Goal: Communication & Community: Answer question/provide support

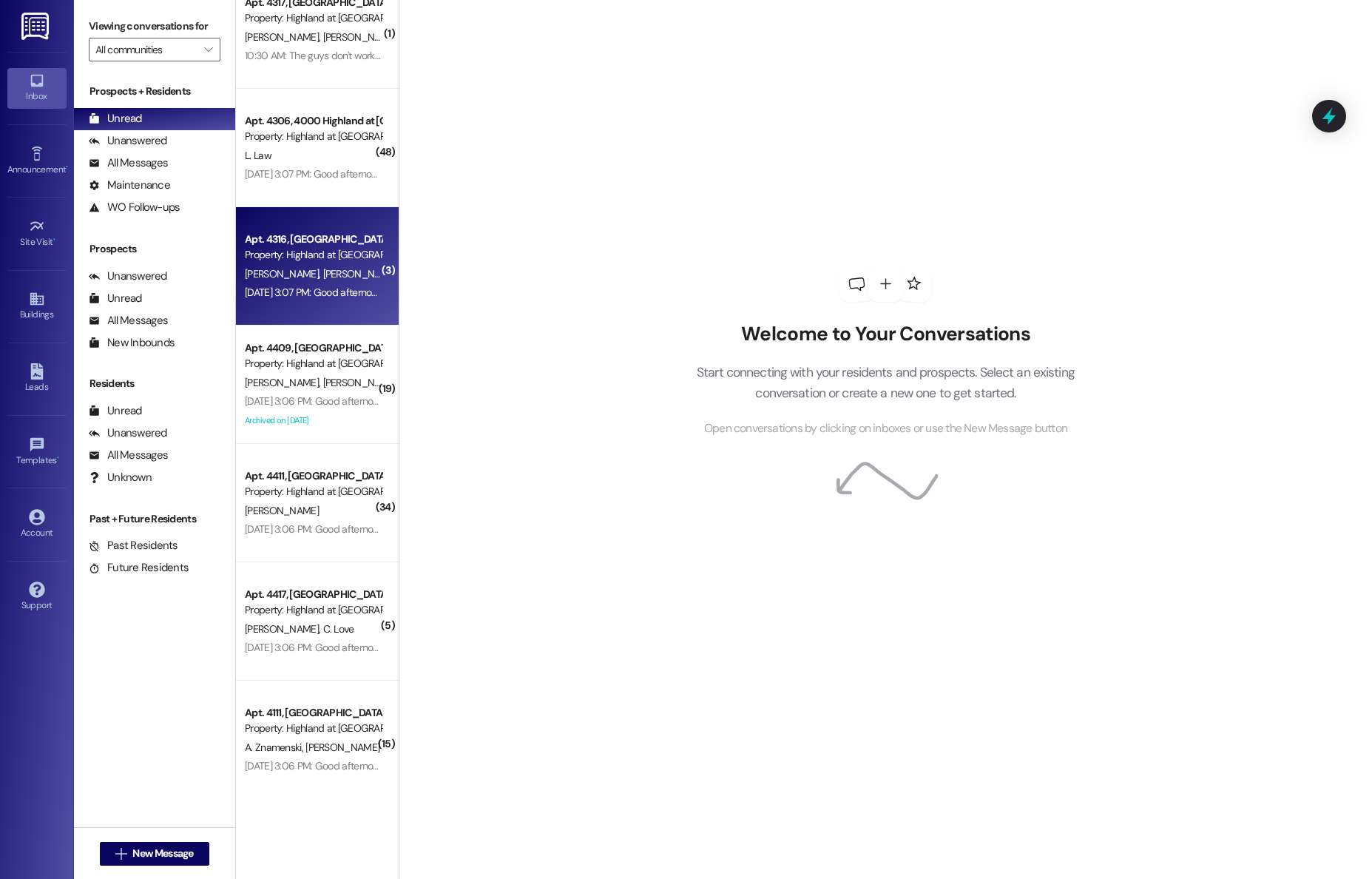
scroll to position [159, 0]
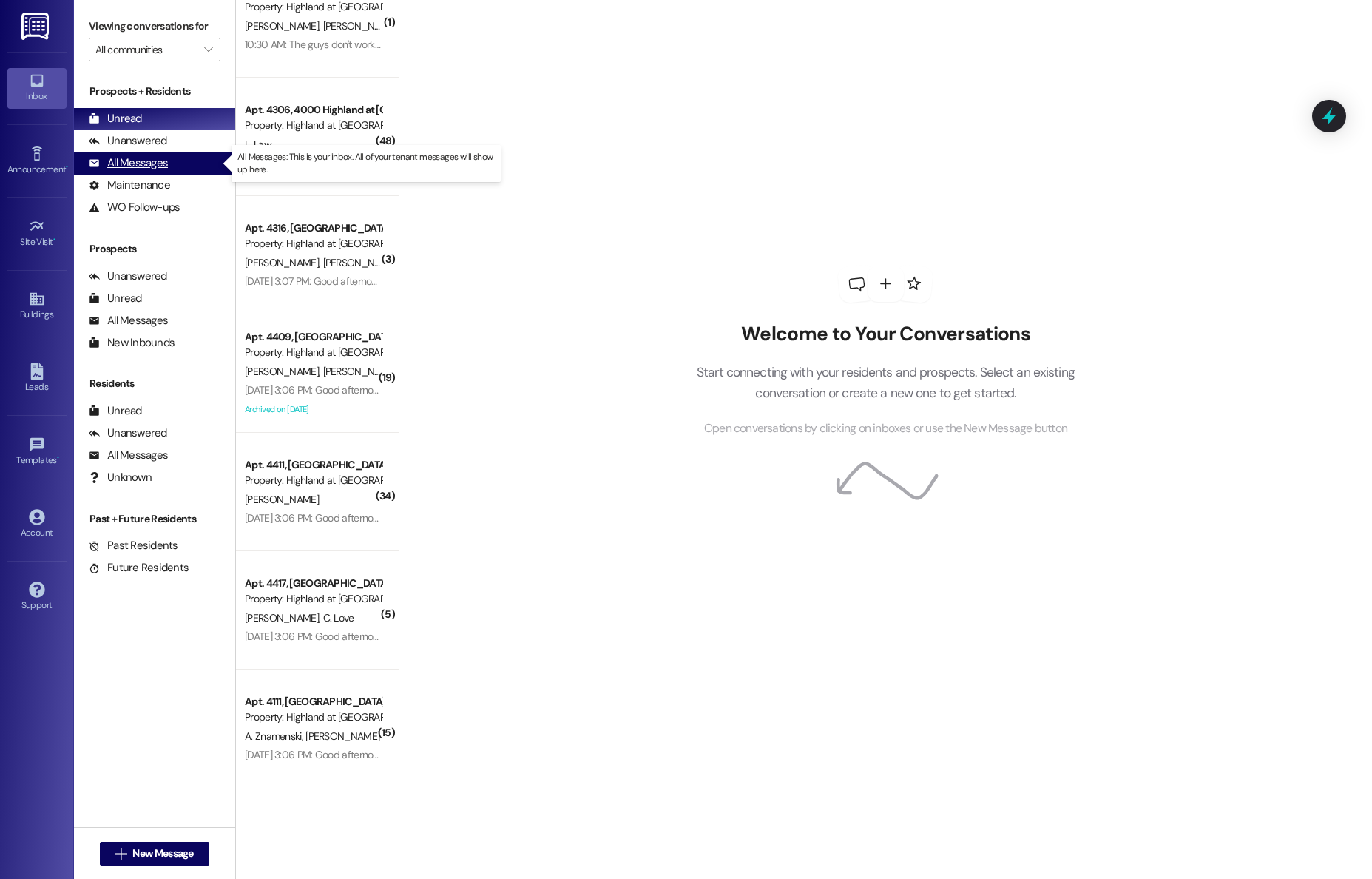
click at [136, 172] on div "All Messages (undefined)" at bounding box center [155, 163] width 162 height 22
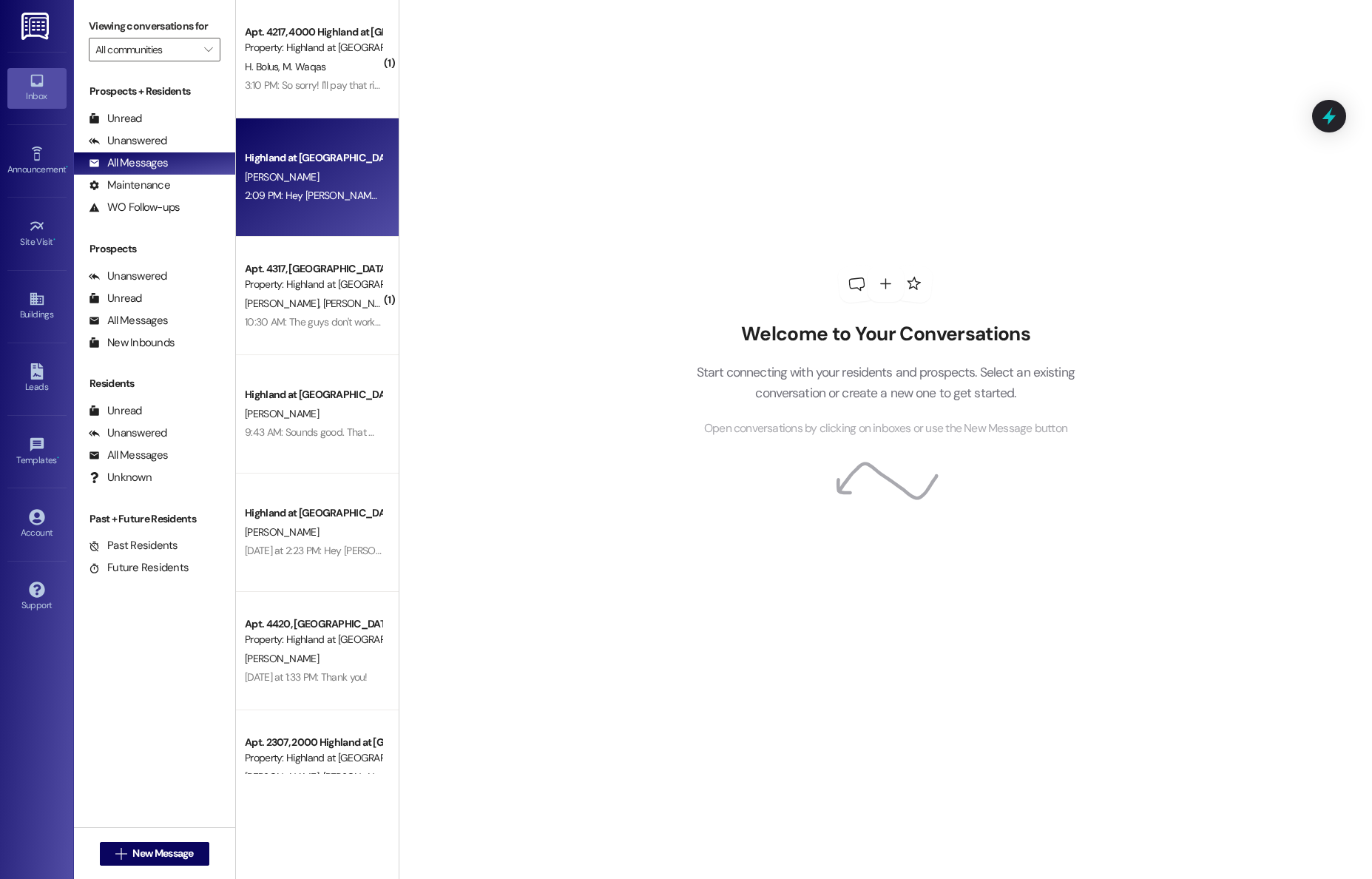
click at [305, 204] on div "2:09 PM: Hey [PERSON_NAME]! I just spoke to your mom and re-generated the new l…" at bounding box center [313, 196] width 140 height 19
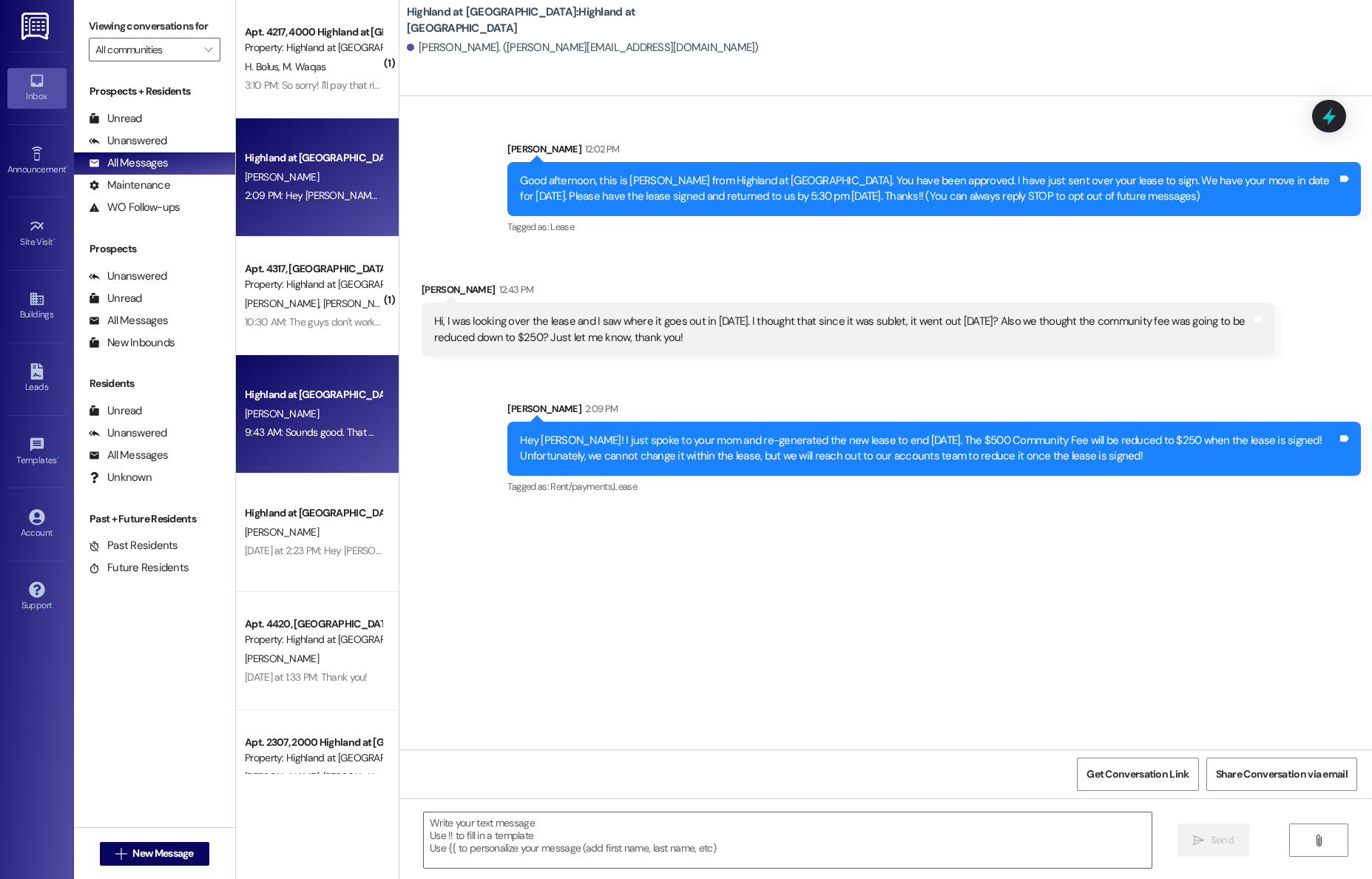
click at [286, 406] on div "[PERSON_NAME]" at bounding box center [313, 414] width 140 height 19
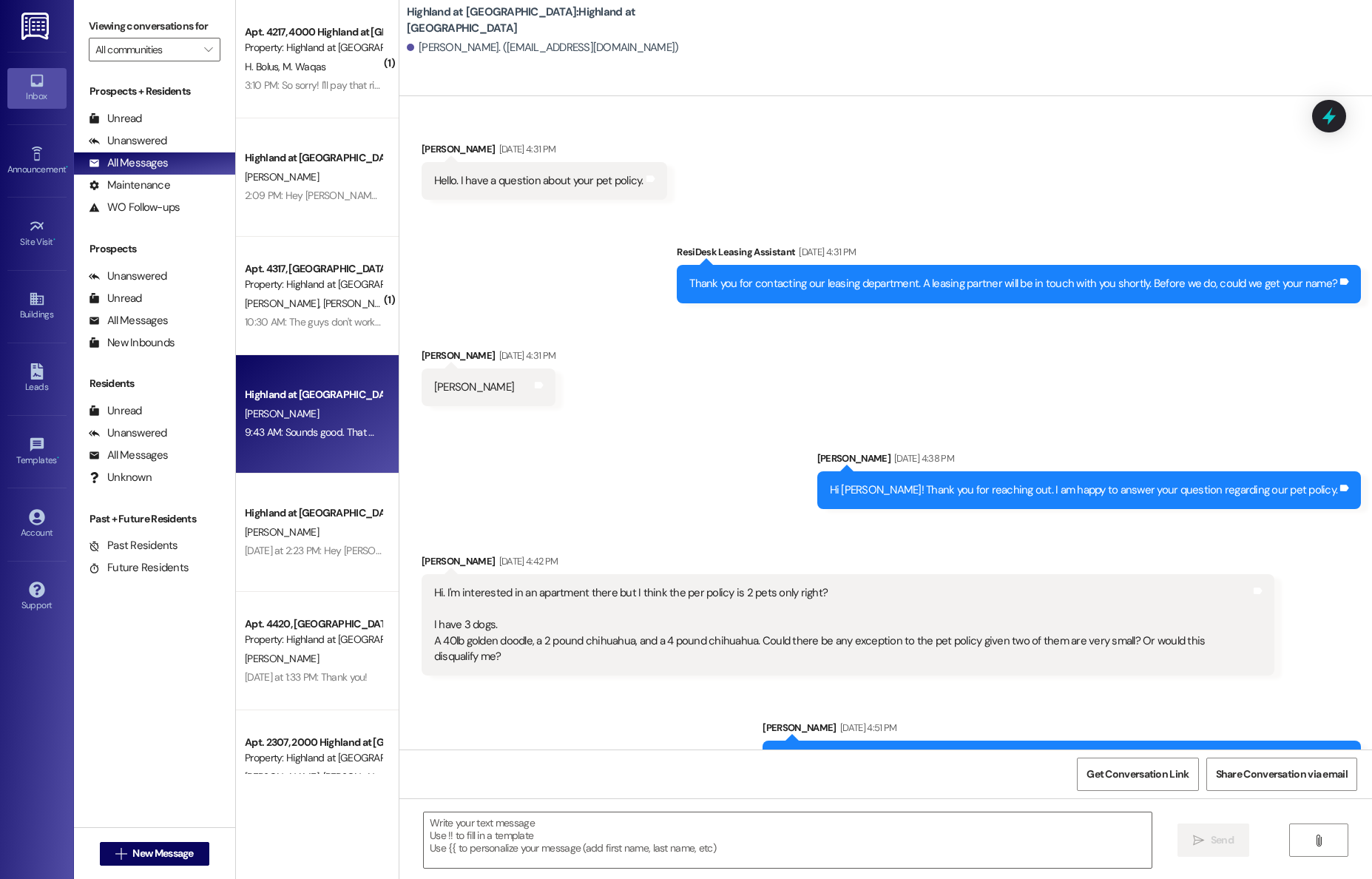
scroll to position [8658, 0]
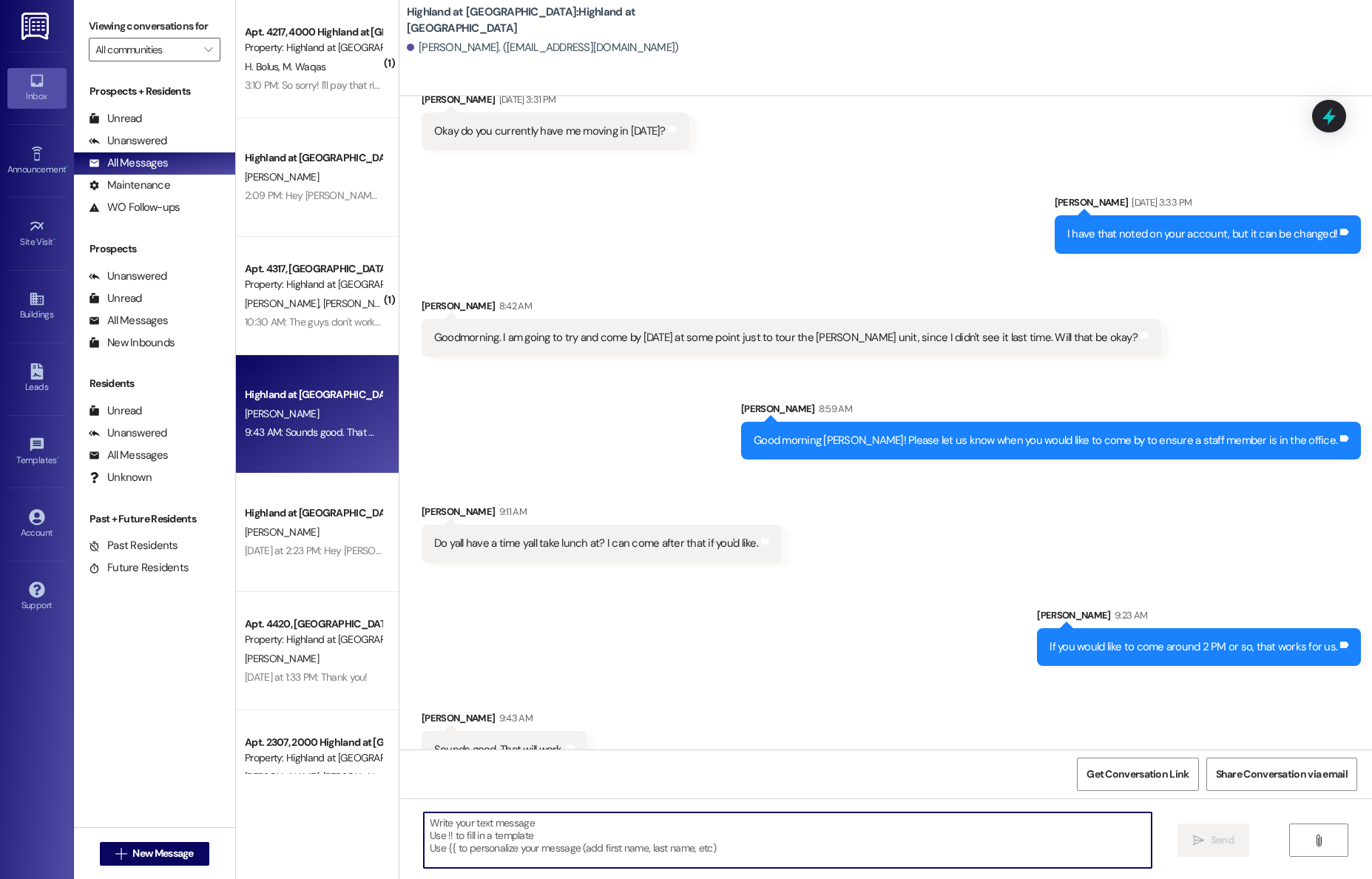
click at [620, 830] on textarea at bounding box center [787, 840] width 728 height 56
type textarea "w"
type textarea "We have generated your lease."
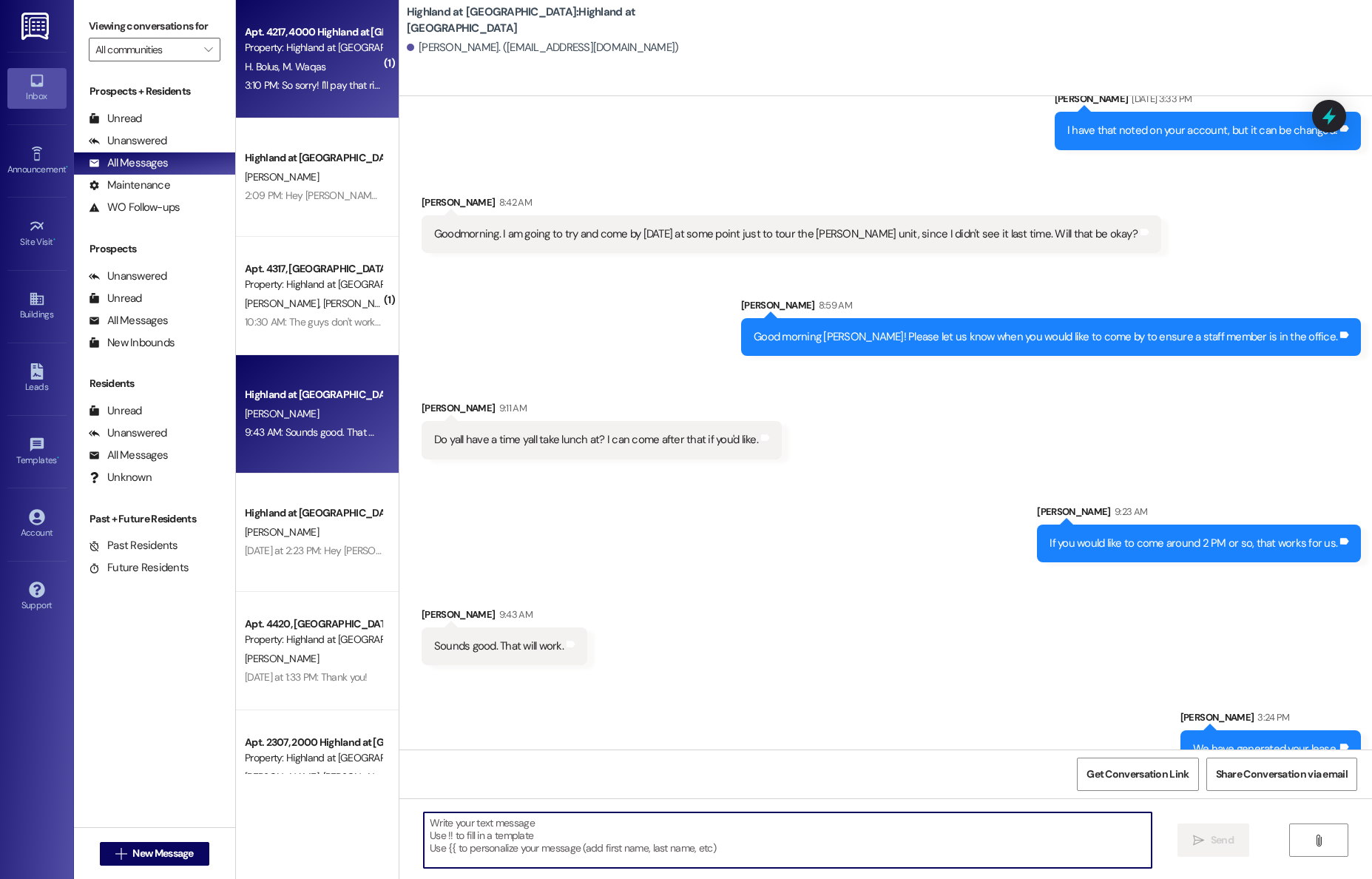
click at [279, 74] on div "H. Bolus M. Waqas" at bounding box center [313, 66] width 140 height 19
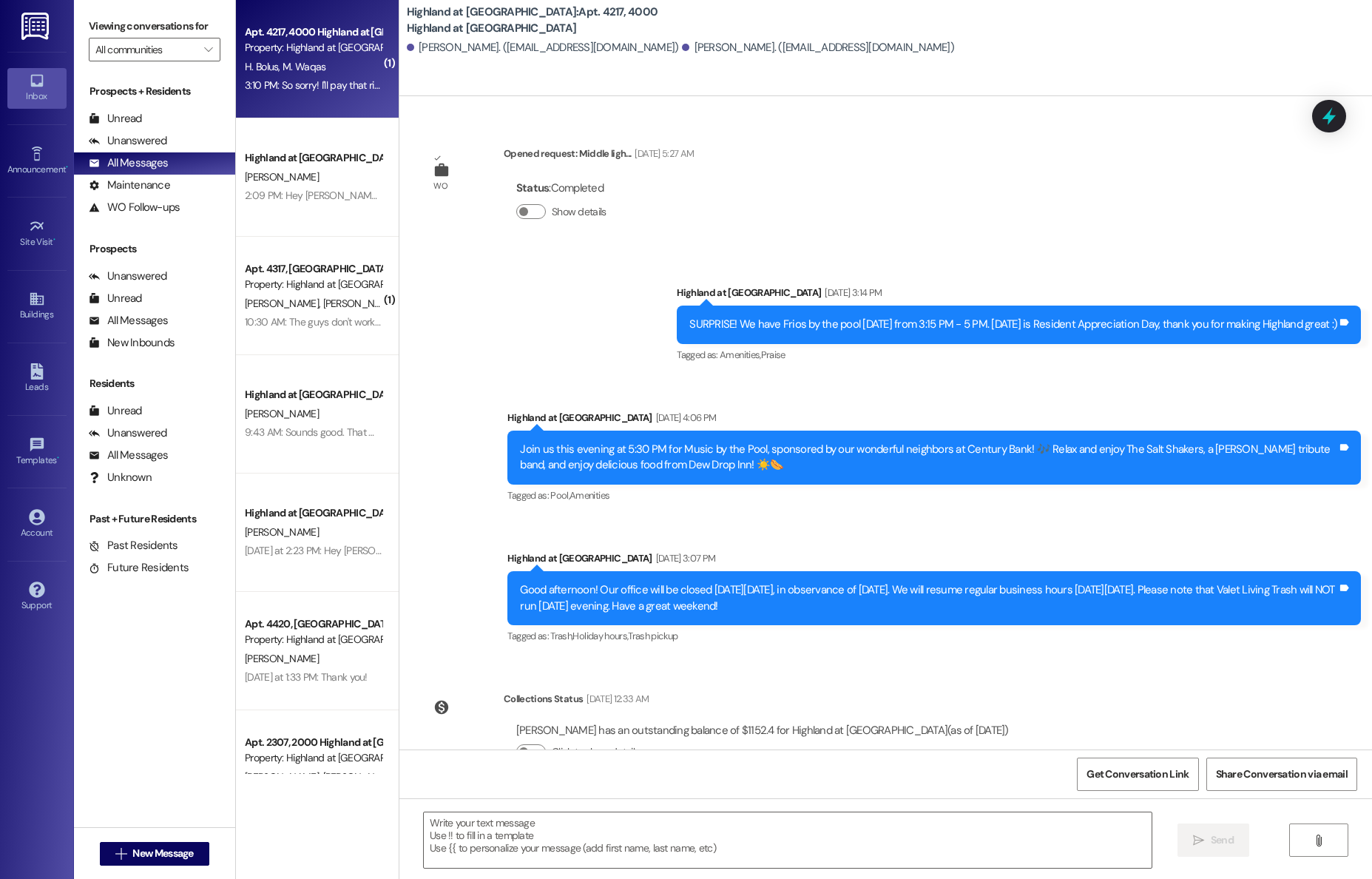
scroll to position [18794, 0]
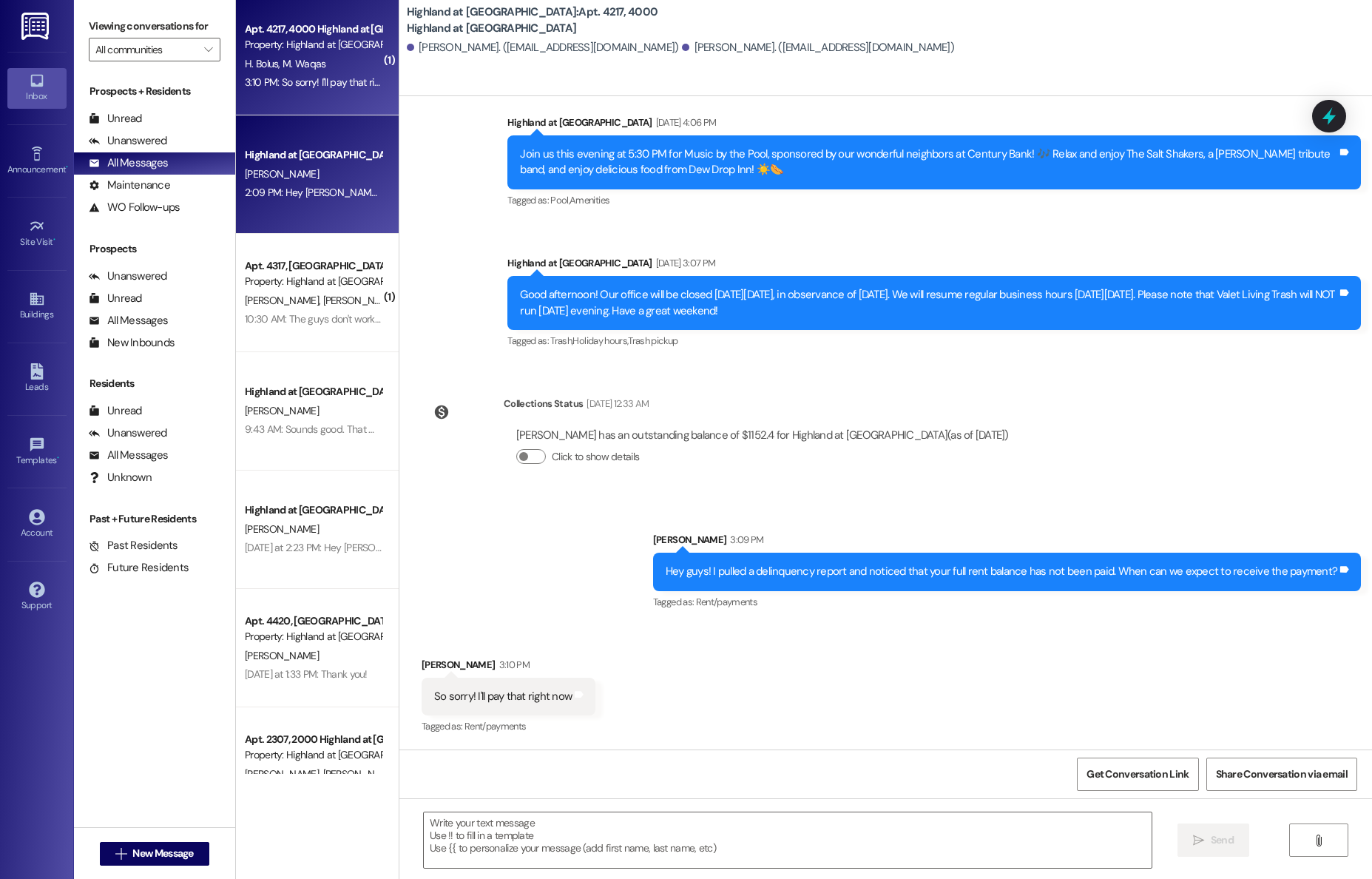
click at [319, 175] on div "( 1 ) Apt. 4217, 4000 Highland at Spring Hill Property: Highland at Spring Hill…" at bounding box center [317, 387] width 163 height 774
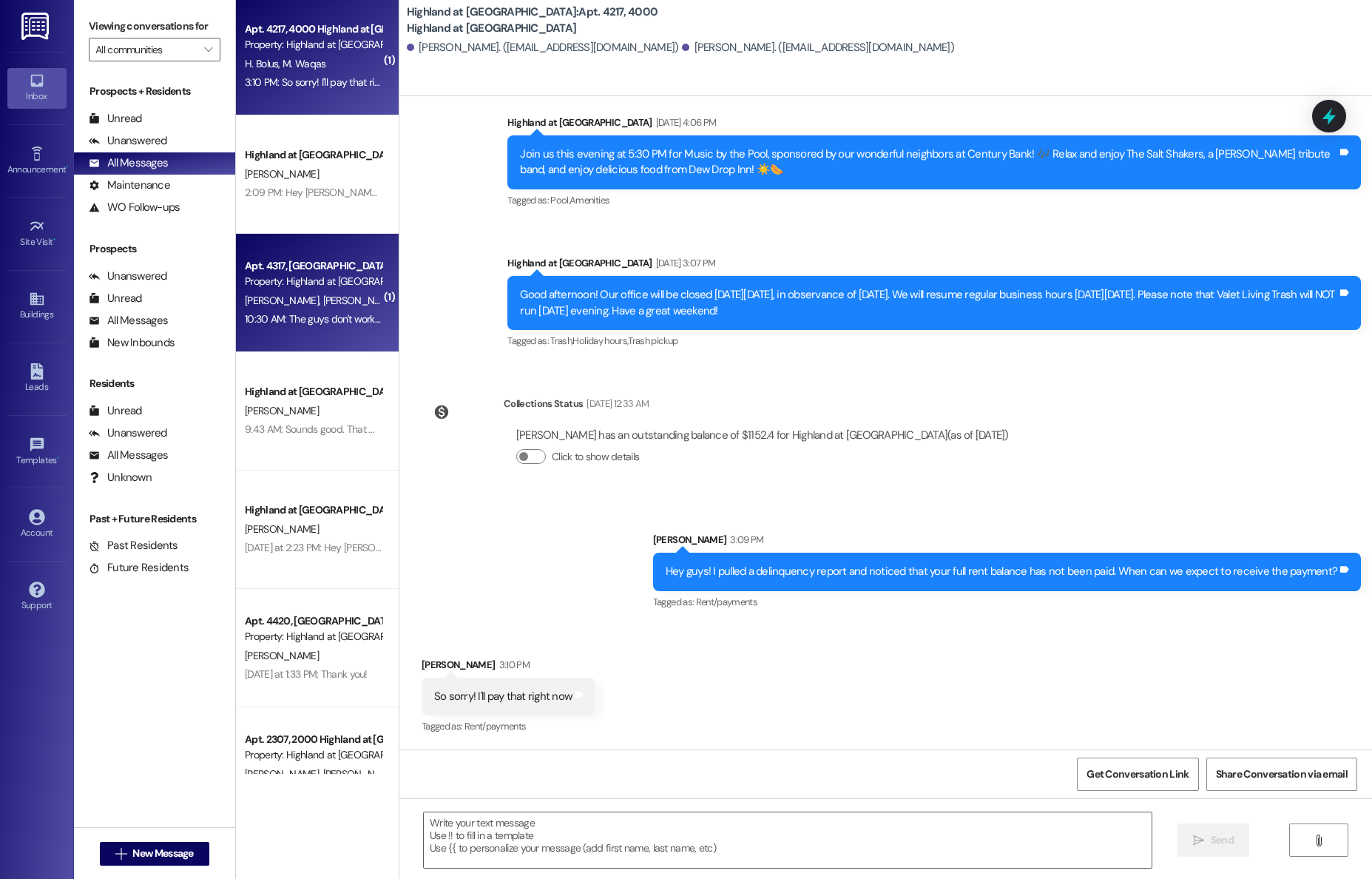
click at [313, 269] on div "( 1 ) Apt. 4217, 4000 Highland at Spring Hill Property: Highland at Spring Hill…" at bounding box center [317, 387] width 163 height 774
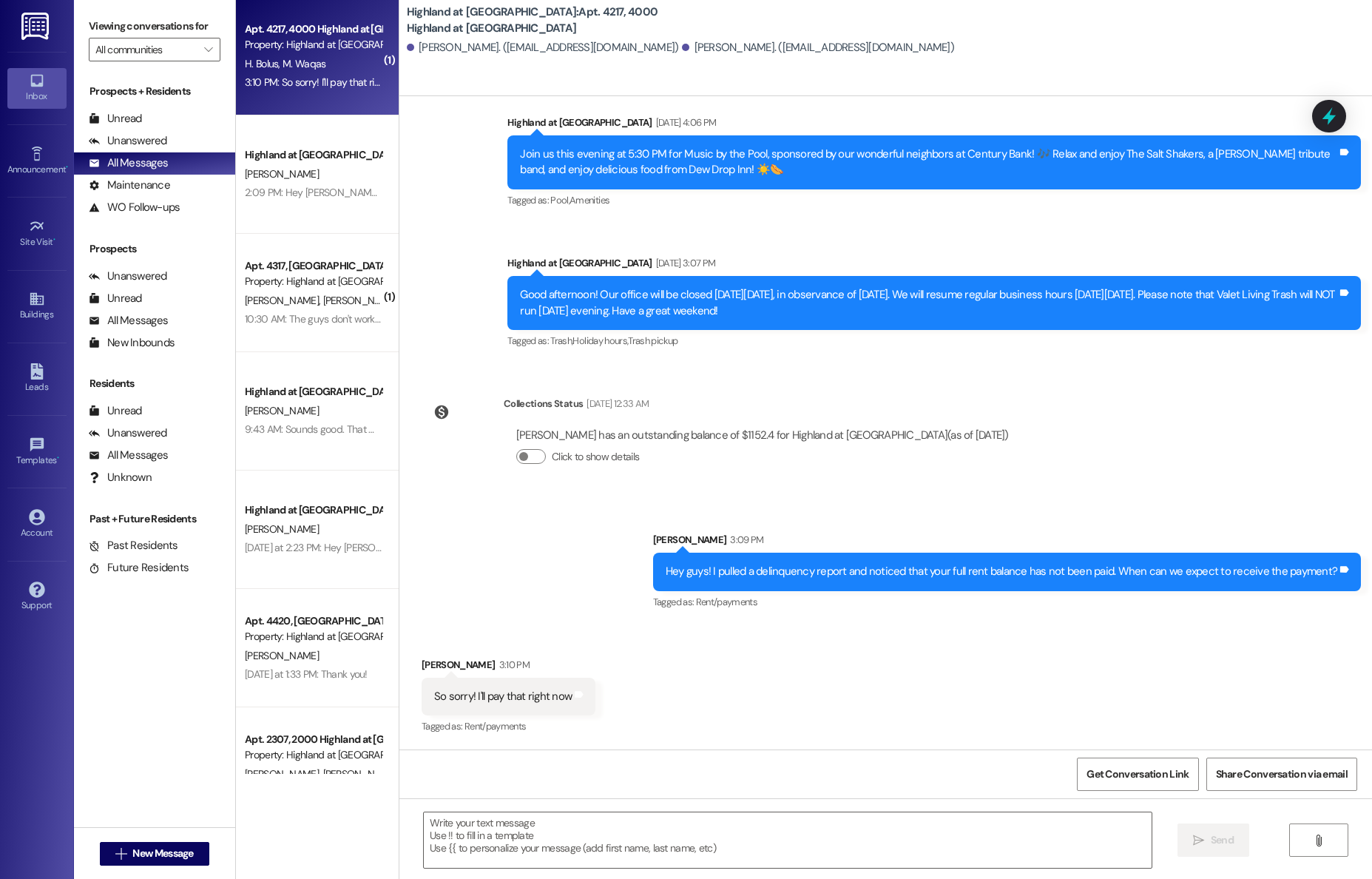
scroll to position [12, 0]
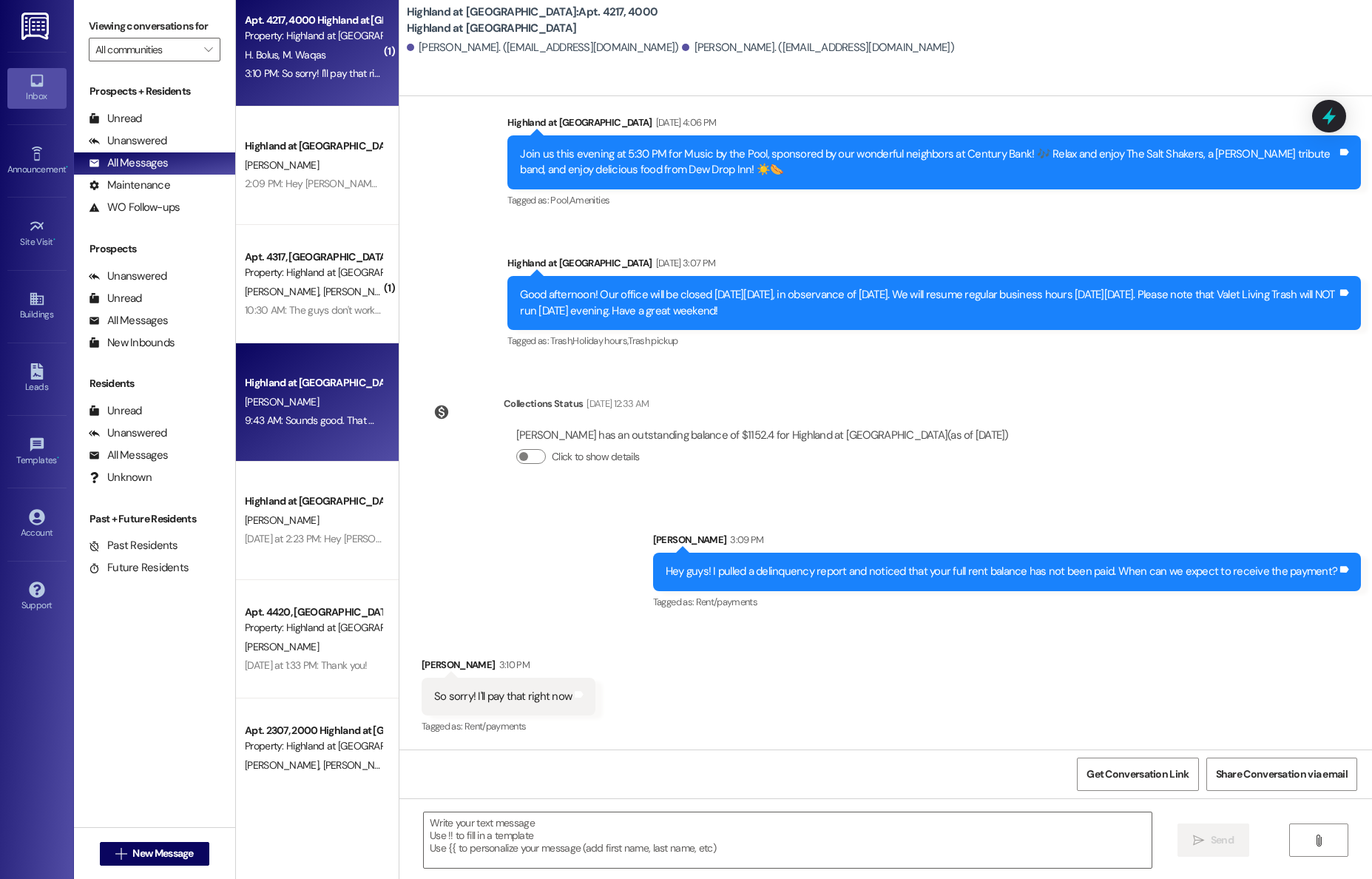
click at [334, 410] on div "[PERSON_NAME]" at bounding box center [313, 402] width 140 height 19
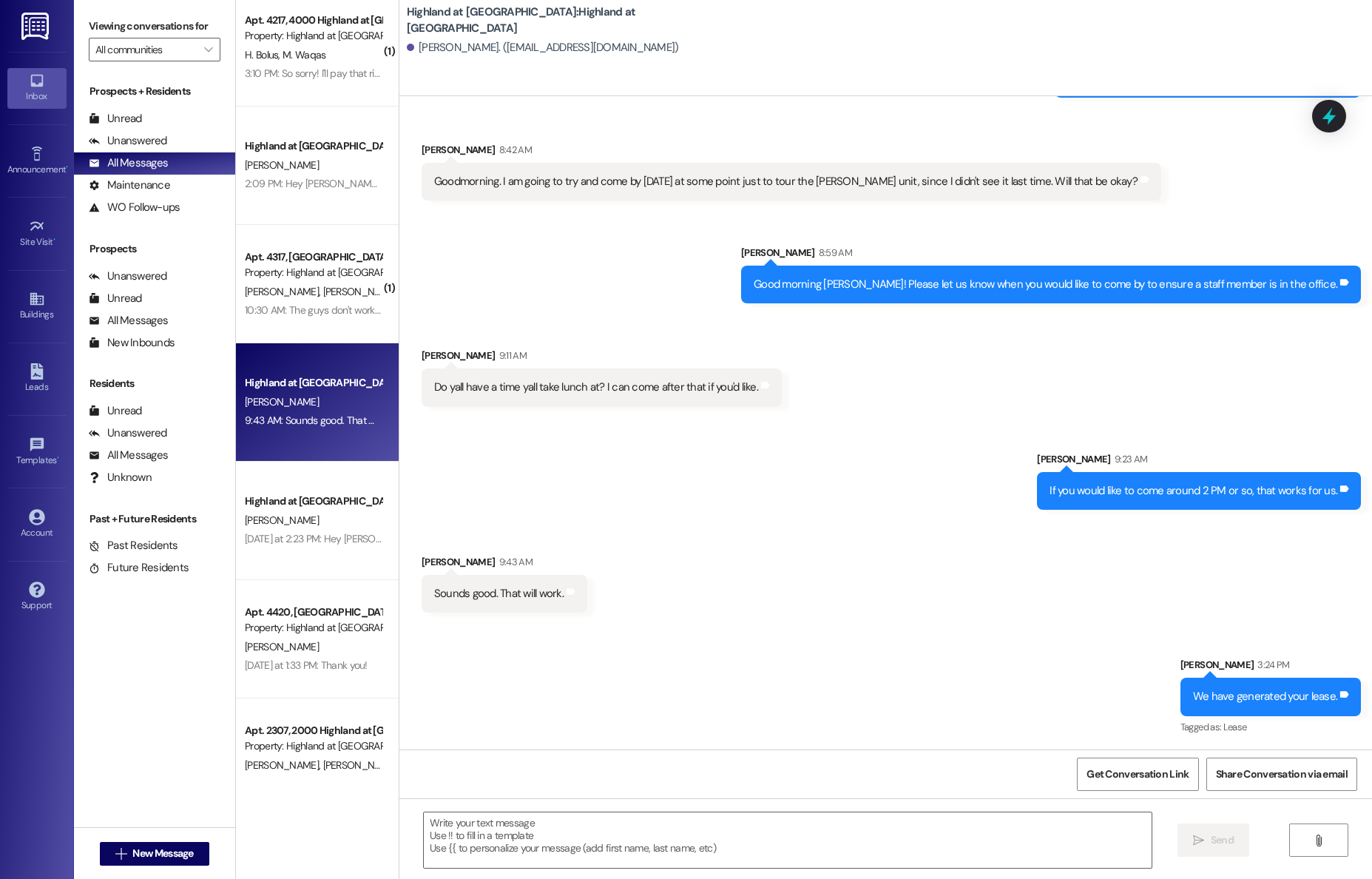
scroll to position [8784, 0]
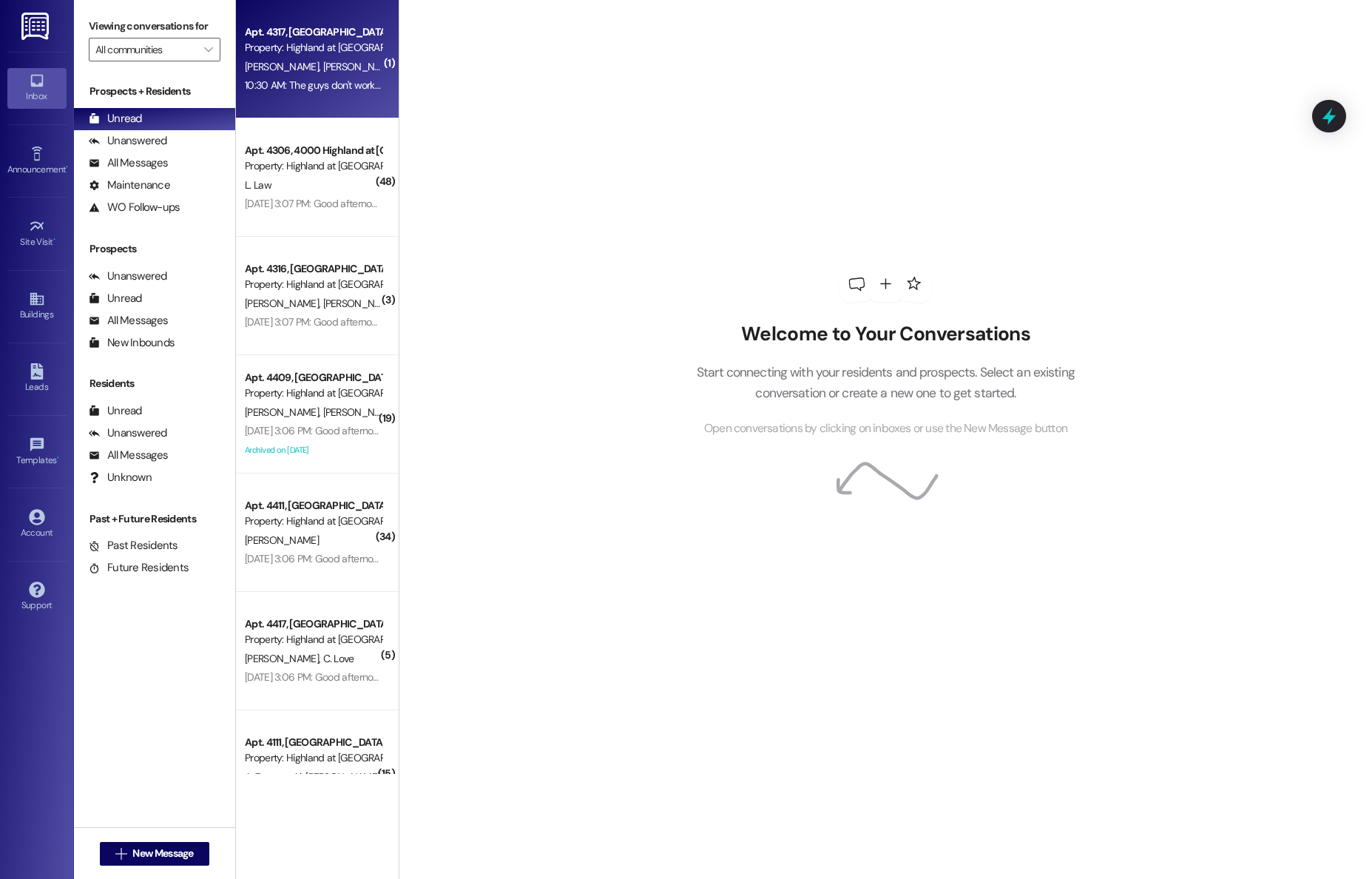
click at [313, 78] on div "10:30 AM: The guys don't work on the weekends, and they usually leave during th…" at bounding box center [313, 85] width 140 height 19
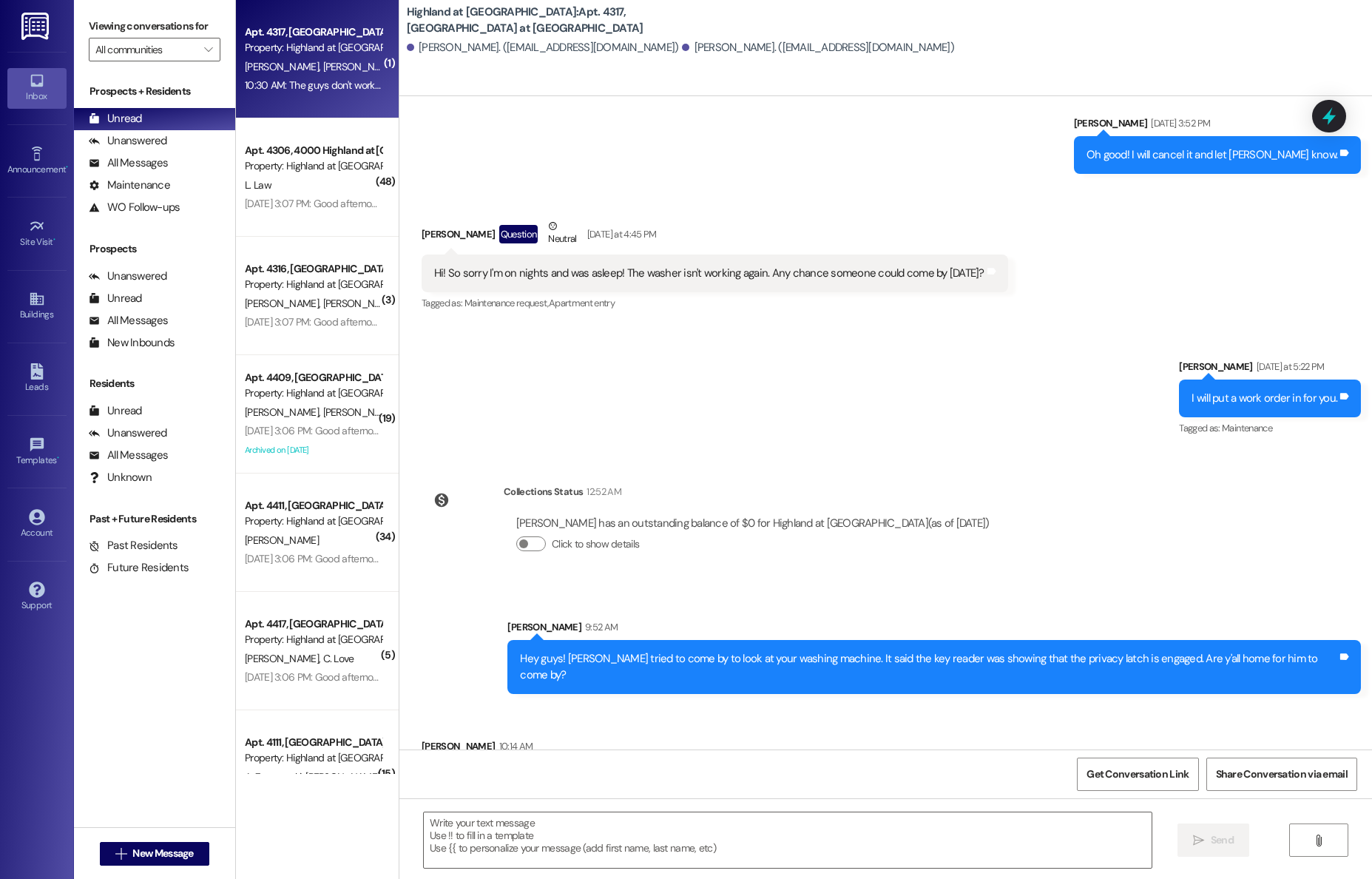
scroll to position [4343, 0]
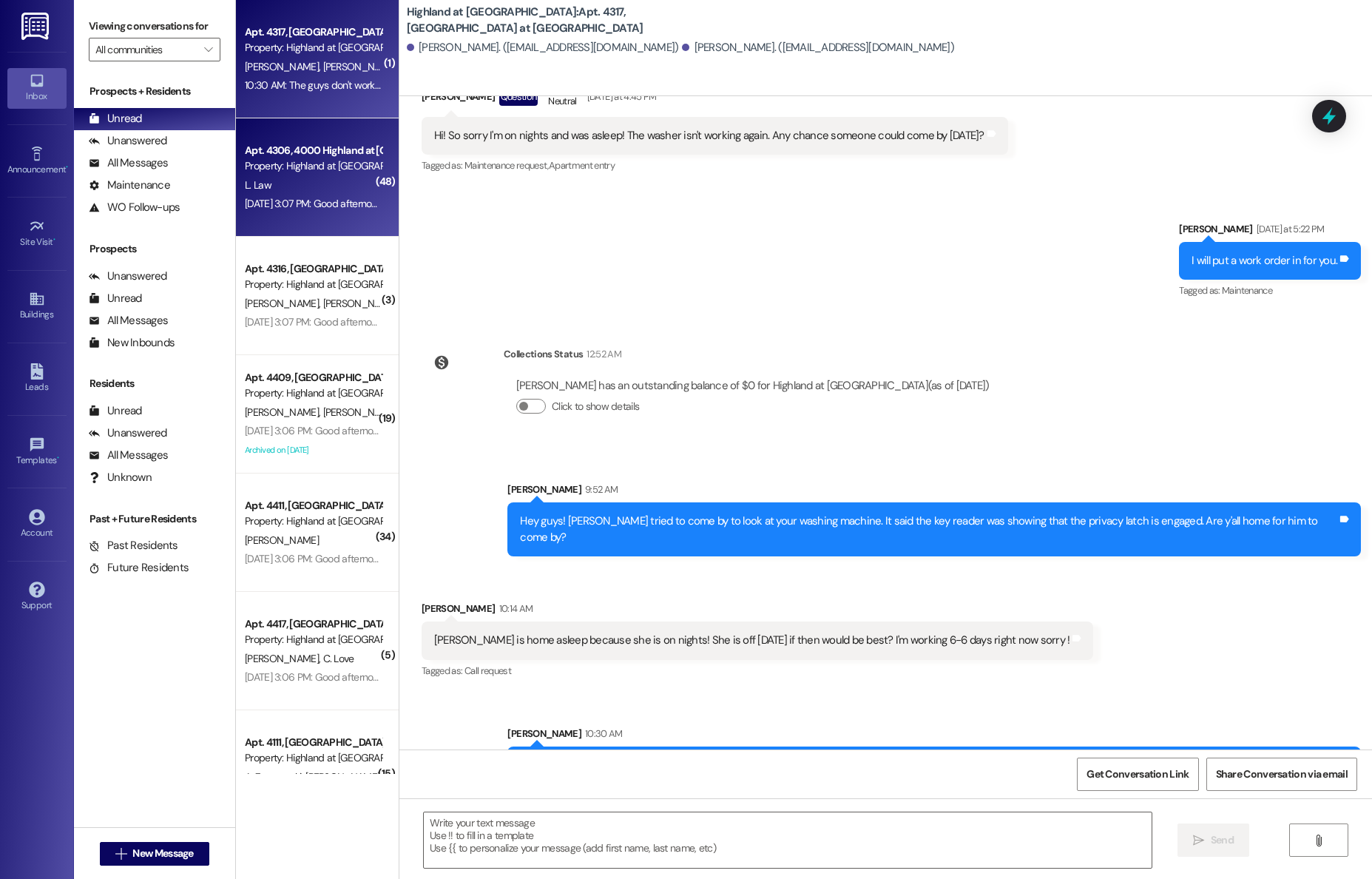
click at [339, 172] on div "Property: Highland at [GEOGRAPHIC_DATA]" at bounding box center [313, 166] width 136 height 15
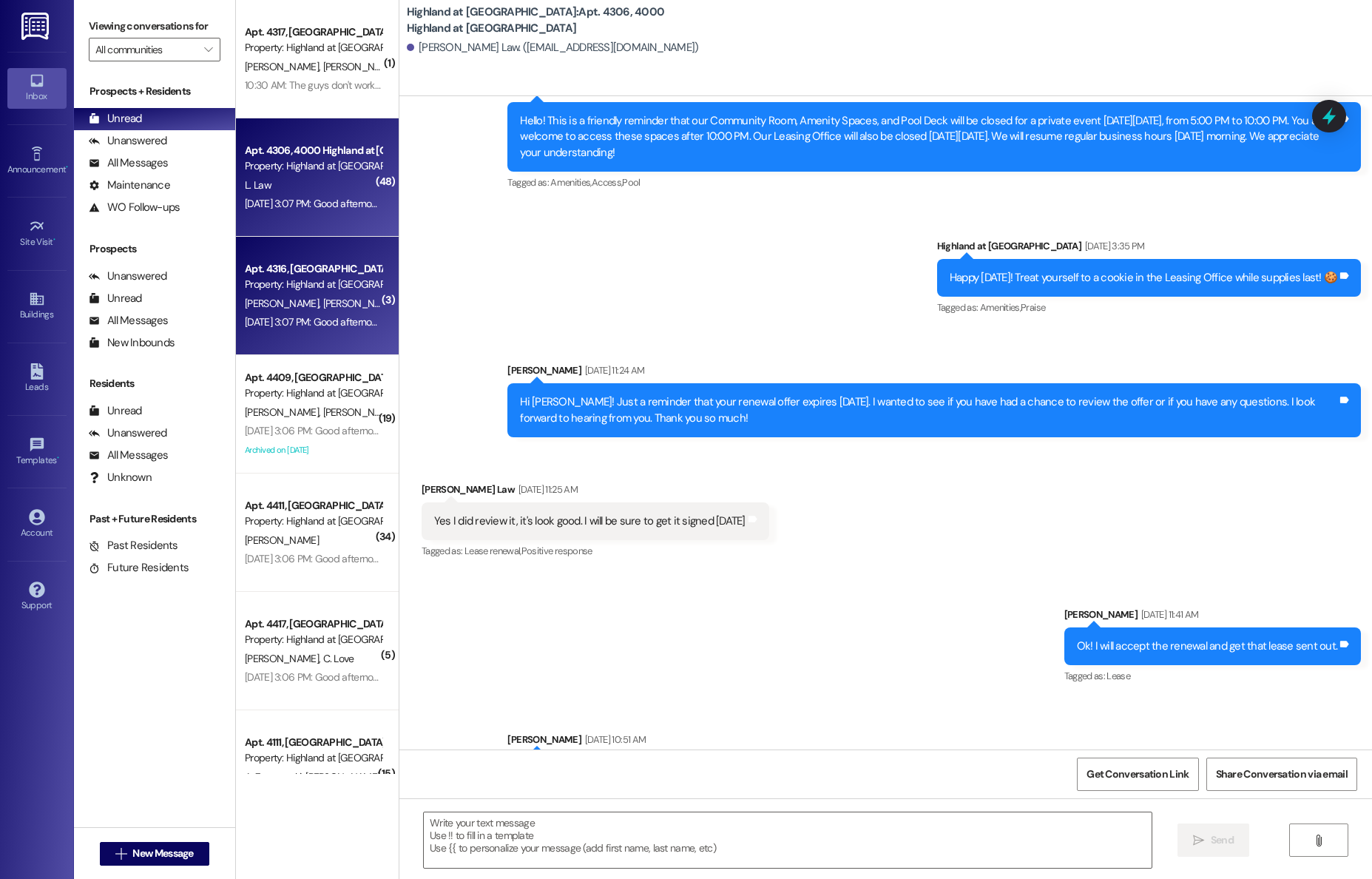
scroll to position [15031, 0]
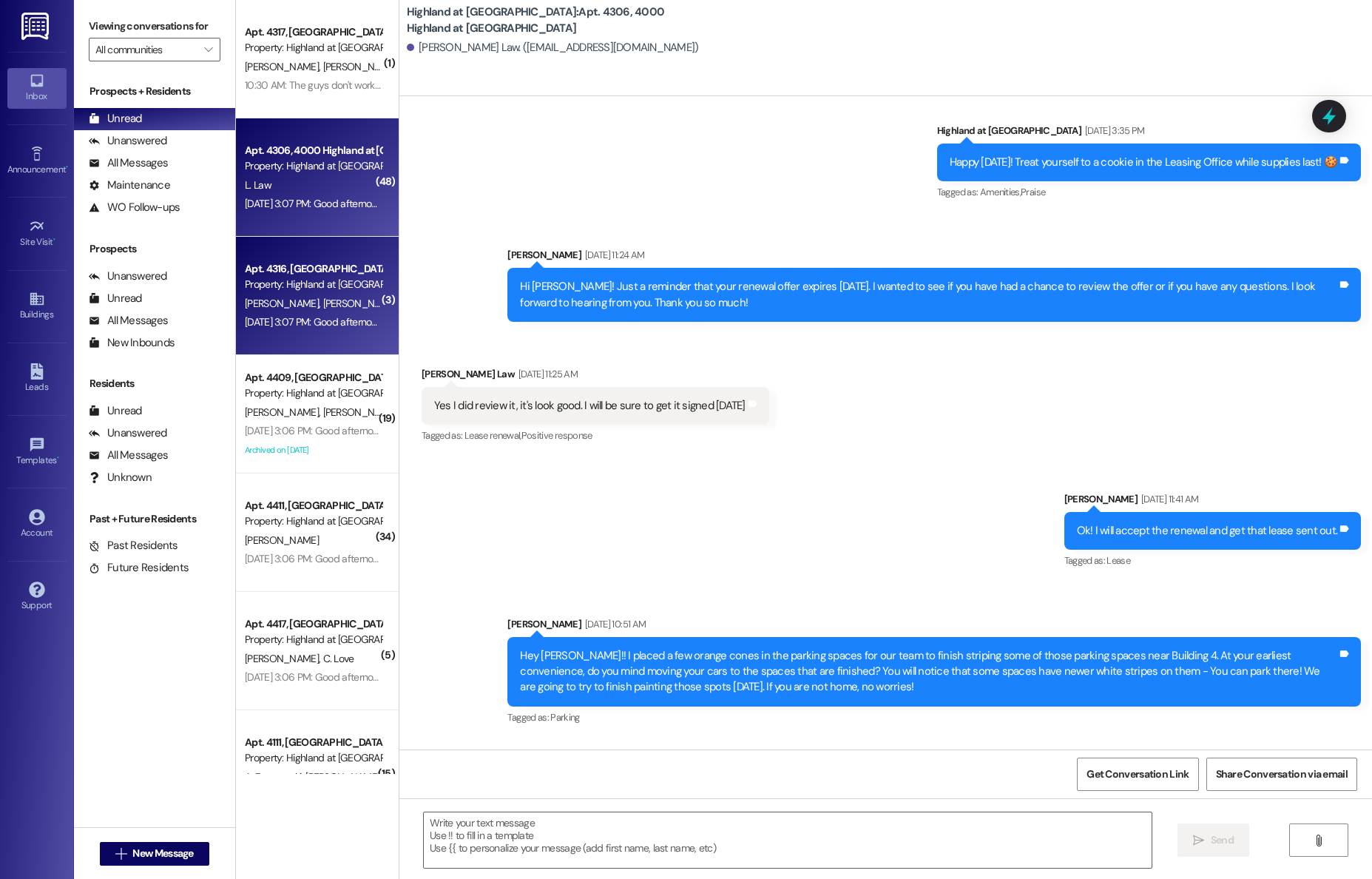
click at [322, 305] on span "[PERSON_NAME]" at bounding box center [359, 303] width 74 height 13
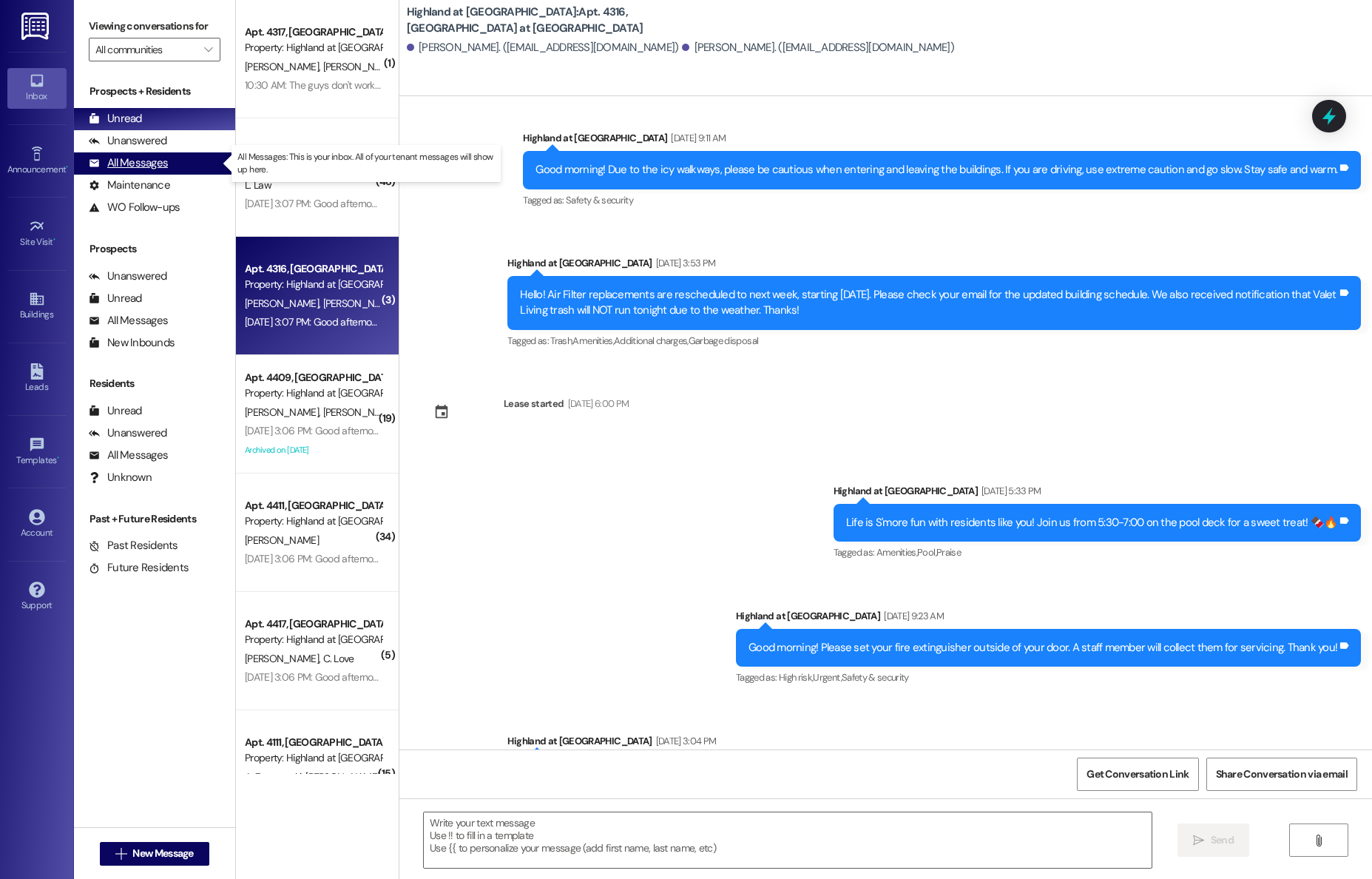
click at [131, 165] on div "All Messages" at bounding box center [128, 162] width 79 height 15
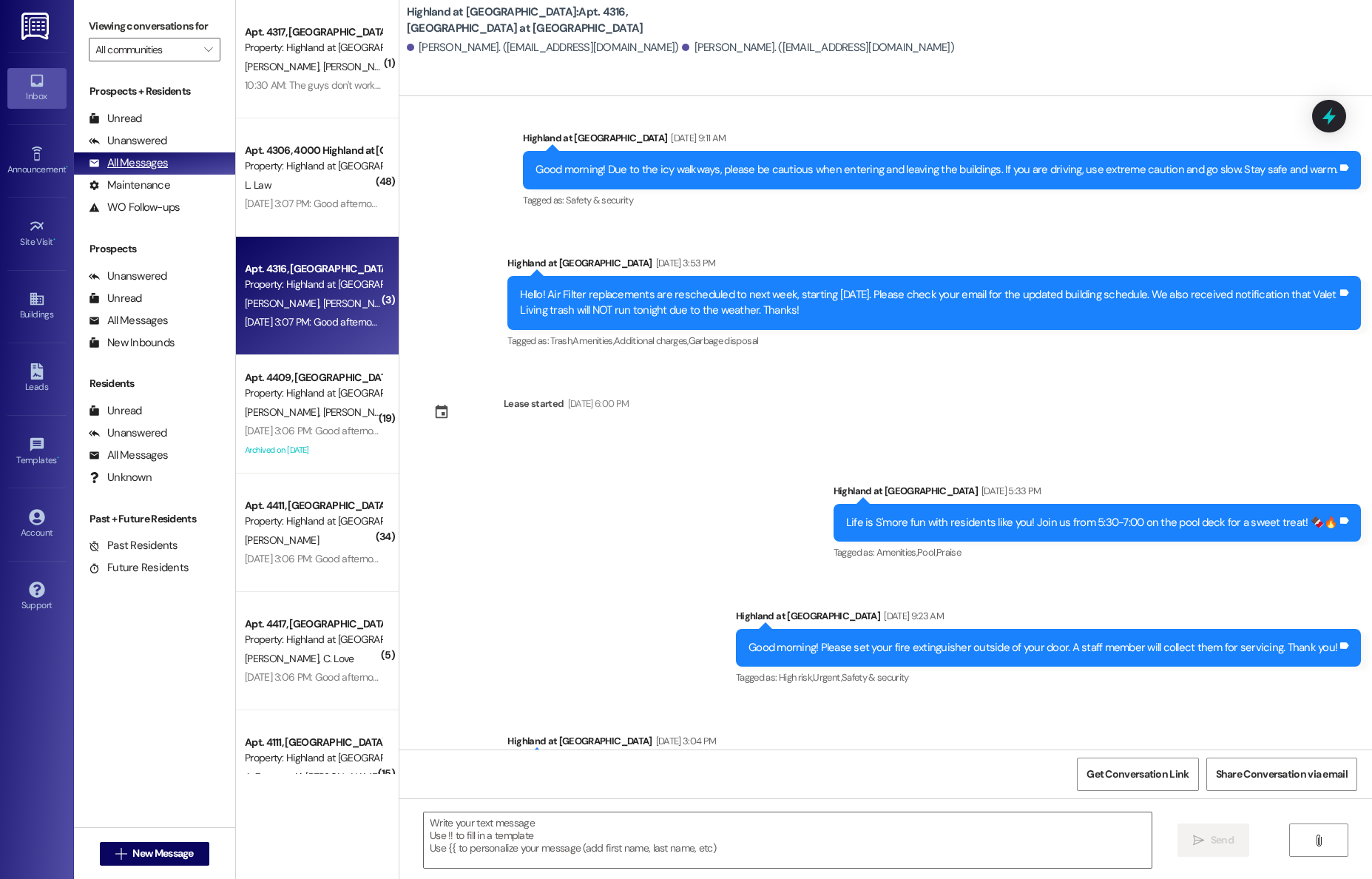
scroll to position [18936, 0]
